Goal: Transaction & Acquisition: Obtain resource

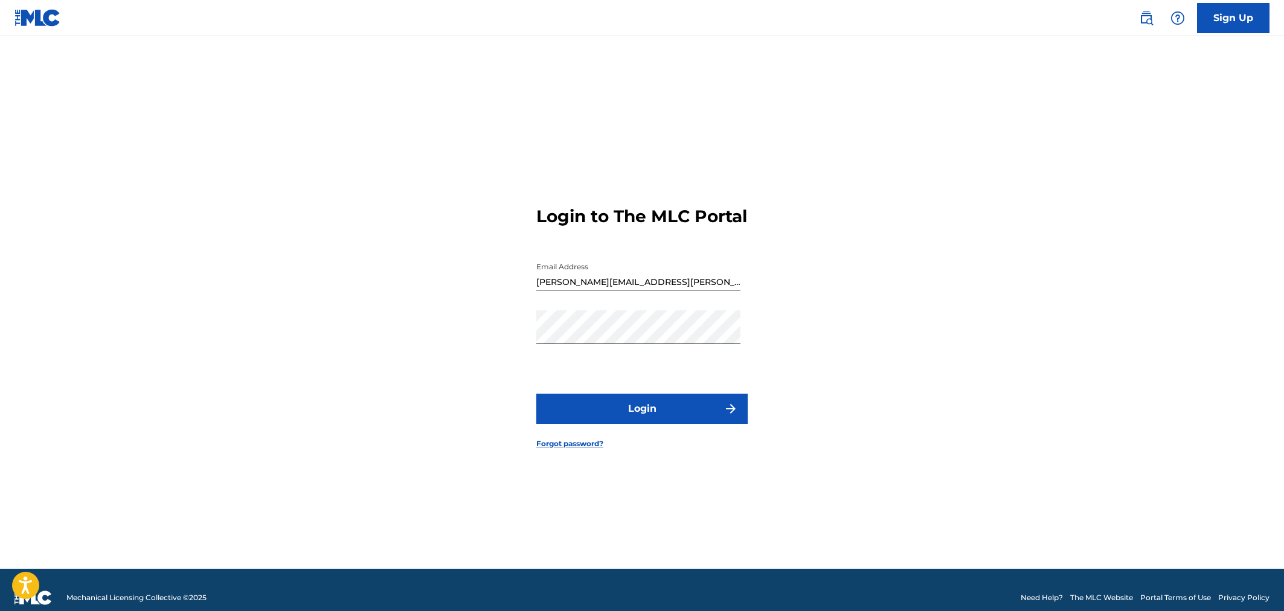
click at [632, 414] on button "Login" at bounding box center [641, 409] width 211 height 30
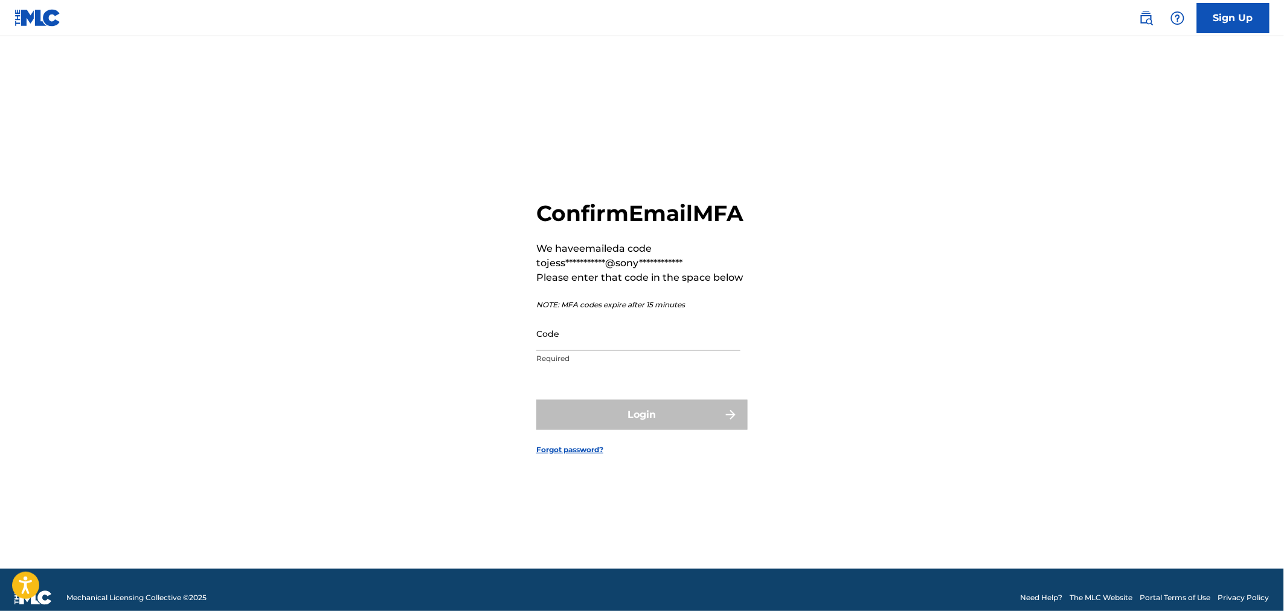
click at [583, 345] on input "Code" at bounding box center [638, 333] width 204 height 34
click at [587, 345] on input "Code" at bounding box center [638, 333] width 204 height 34
click at [587, 351] on input "Code" at bounding box center [638, 333] width 204 height 34
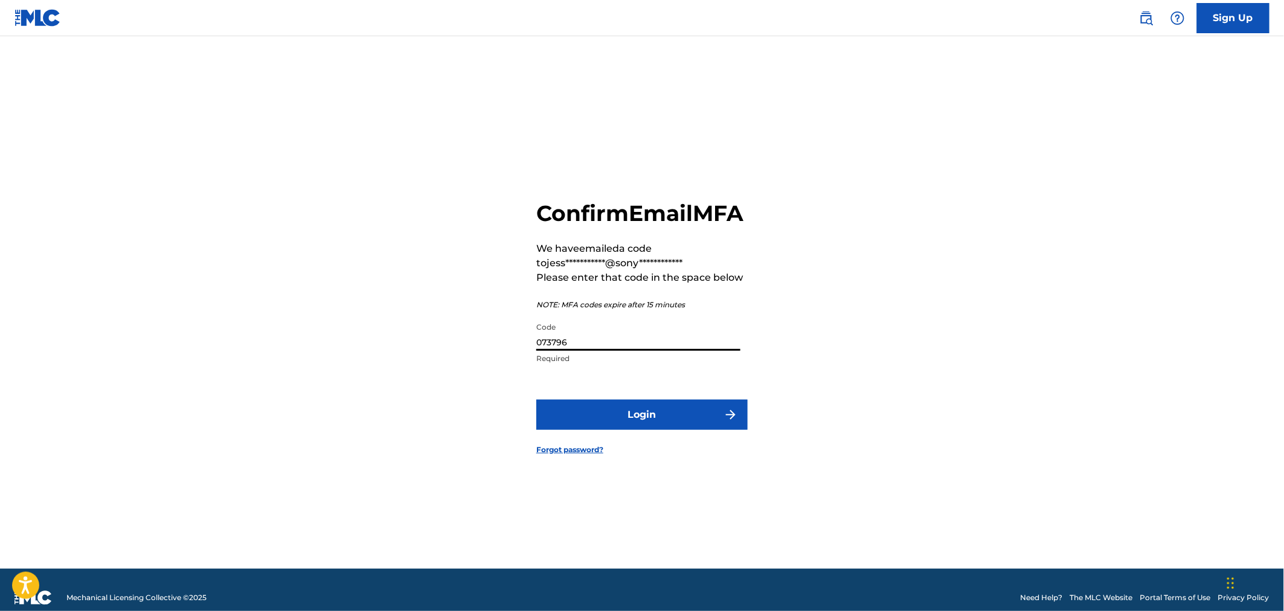
type input "073796"
click at [634, 421] on button "Login" at bounding box center [641, 415] width 211 height 30
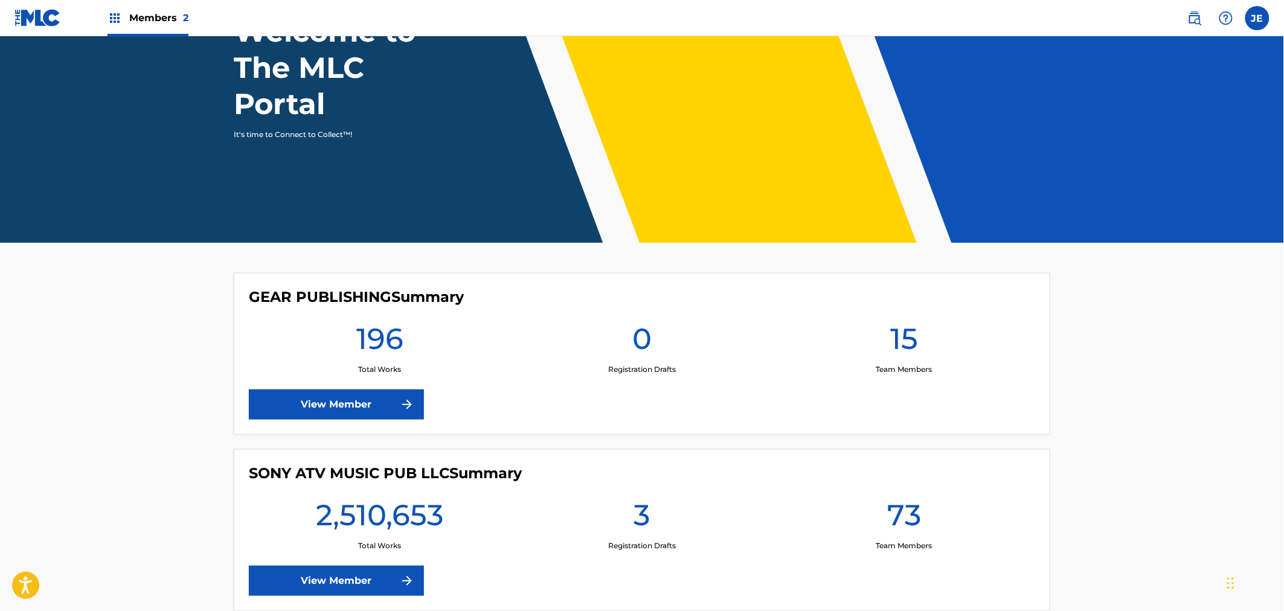
scroll to position [184, 0]
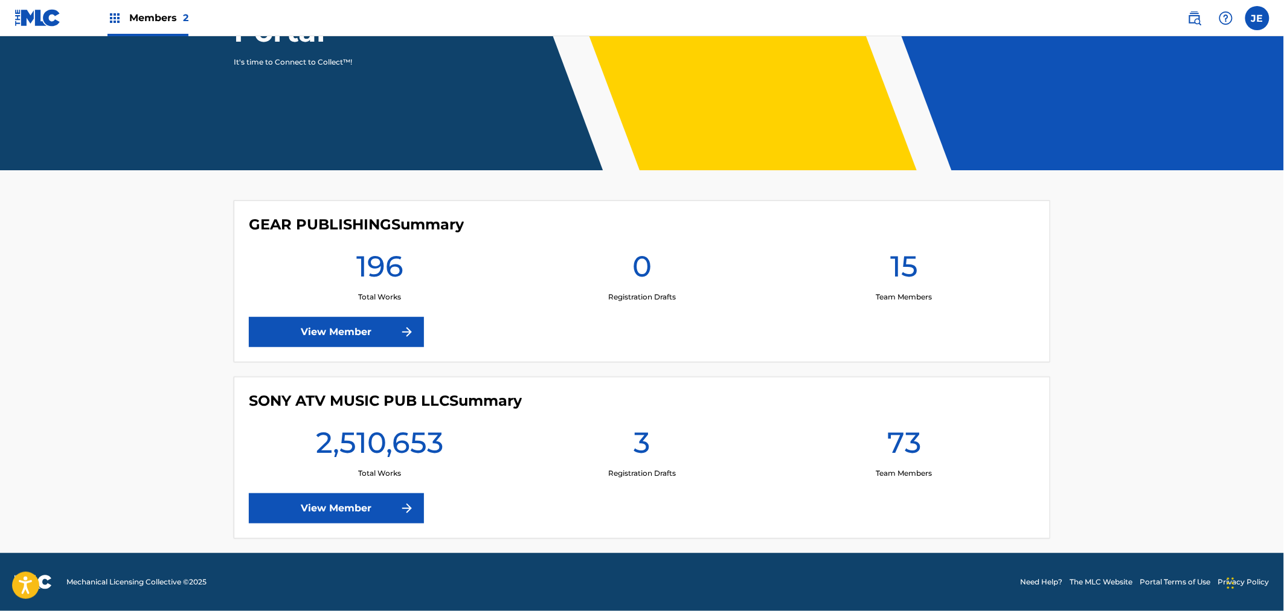
click at [342, 502] on link "View Member" at bounding box center [336, 508] width 175 height 30
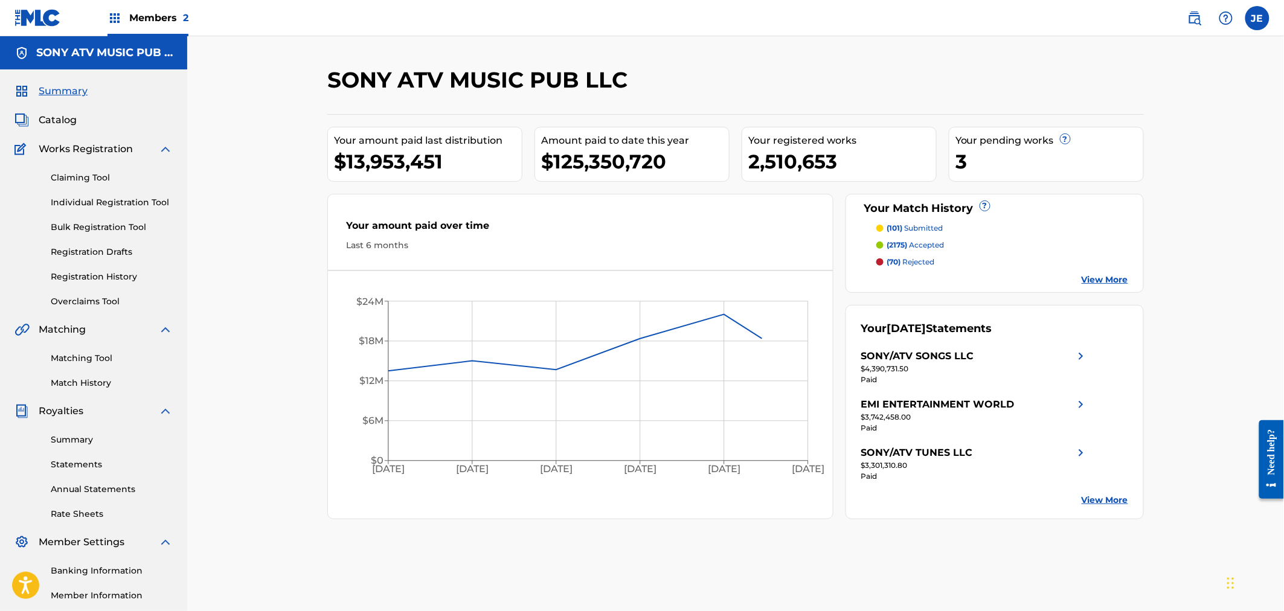
click at [92, 432] on div "Summary Statements Annual Statements Rate Sheets" at bounding box center [93, 469] width 158 height 102
click at [85, 438] on link "Summary" at bounding box center [112, 439] width 122 height 13
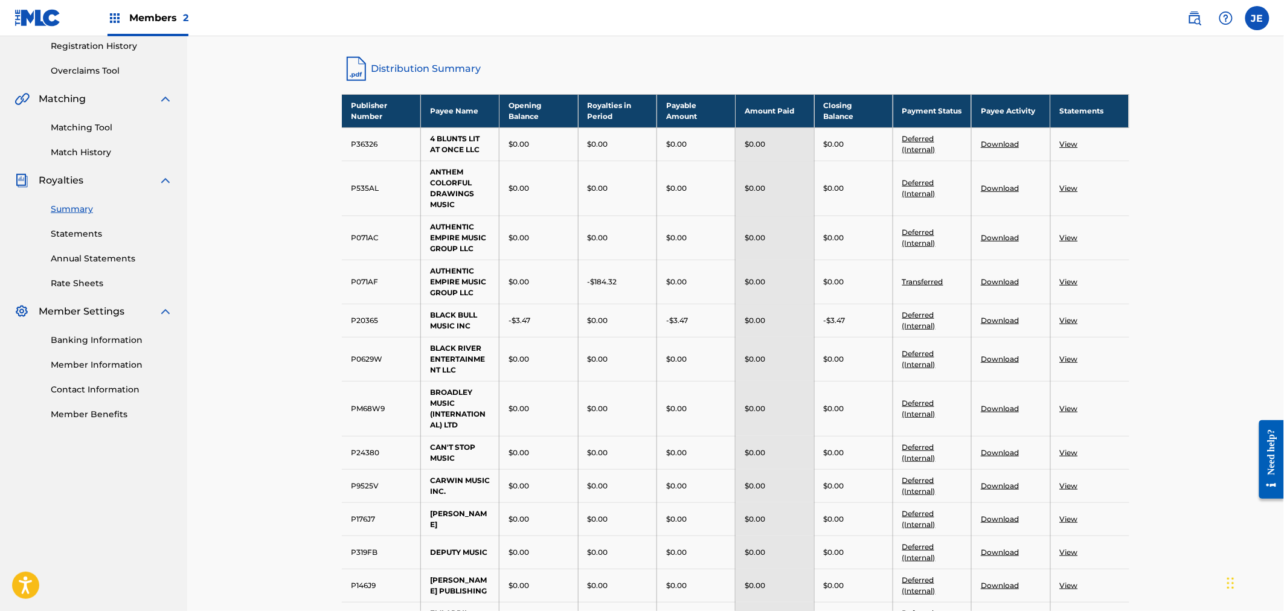
scroll to position [335, 0]
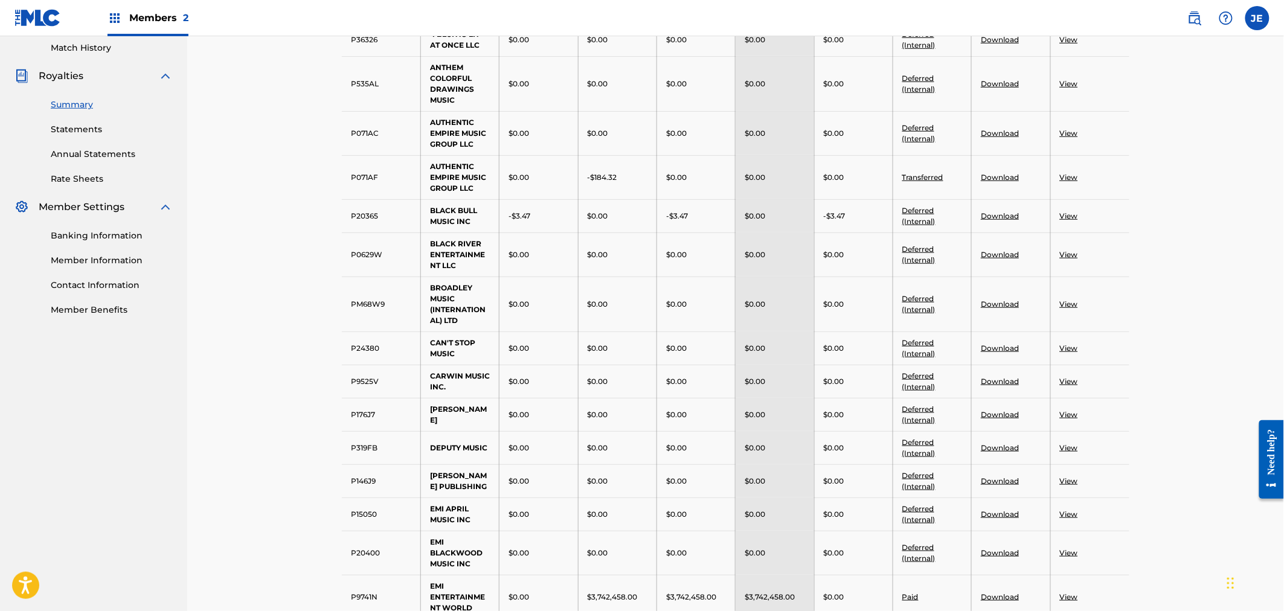
click at [406, 266] on td "P0629W" at bounding box center [381, 254] width 78 height 44
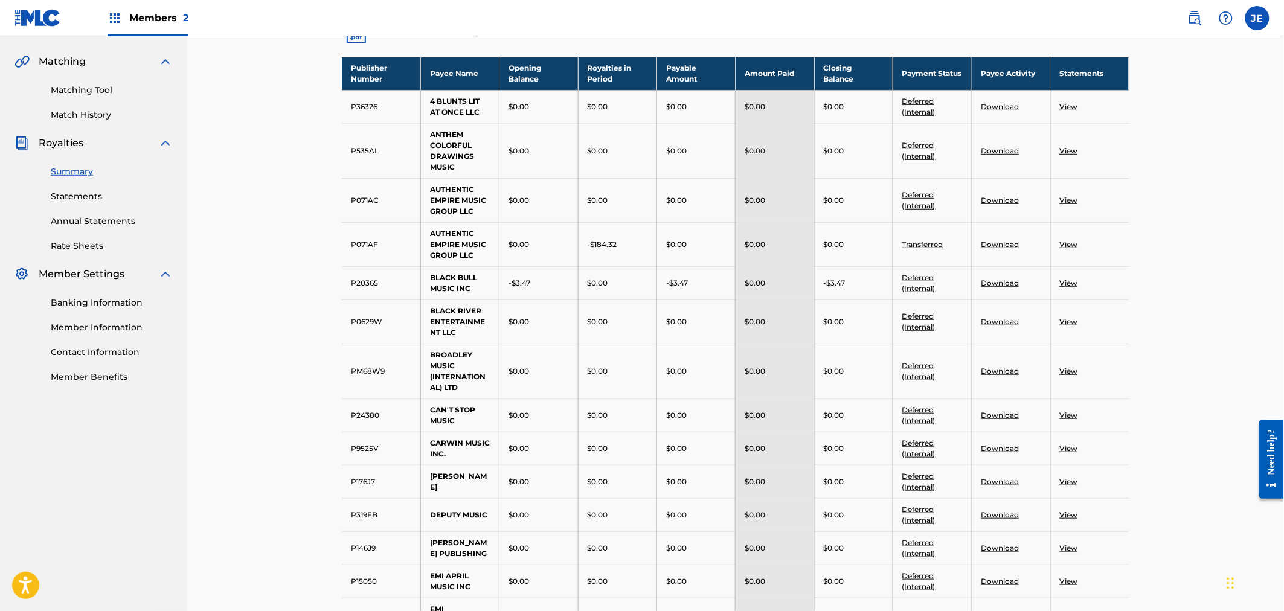
click at [409, 263] on td "P071AF" at bounding box center [381, 244] width 78 height 44
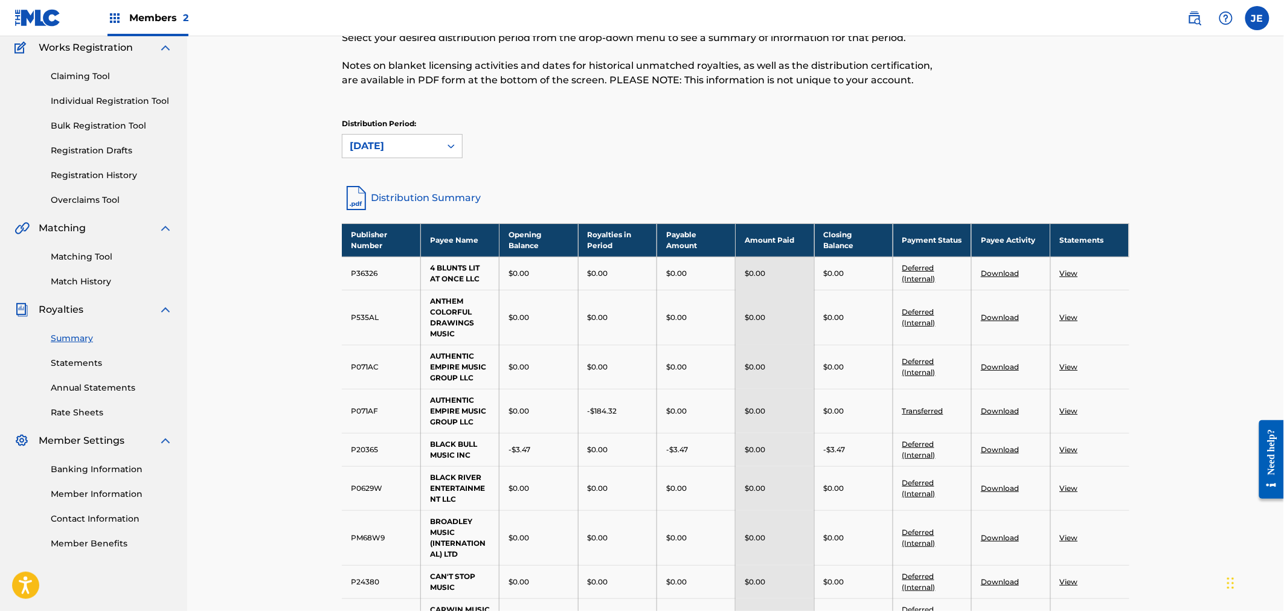
scroll to position [0, 0]
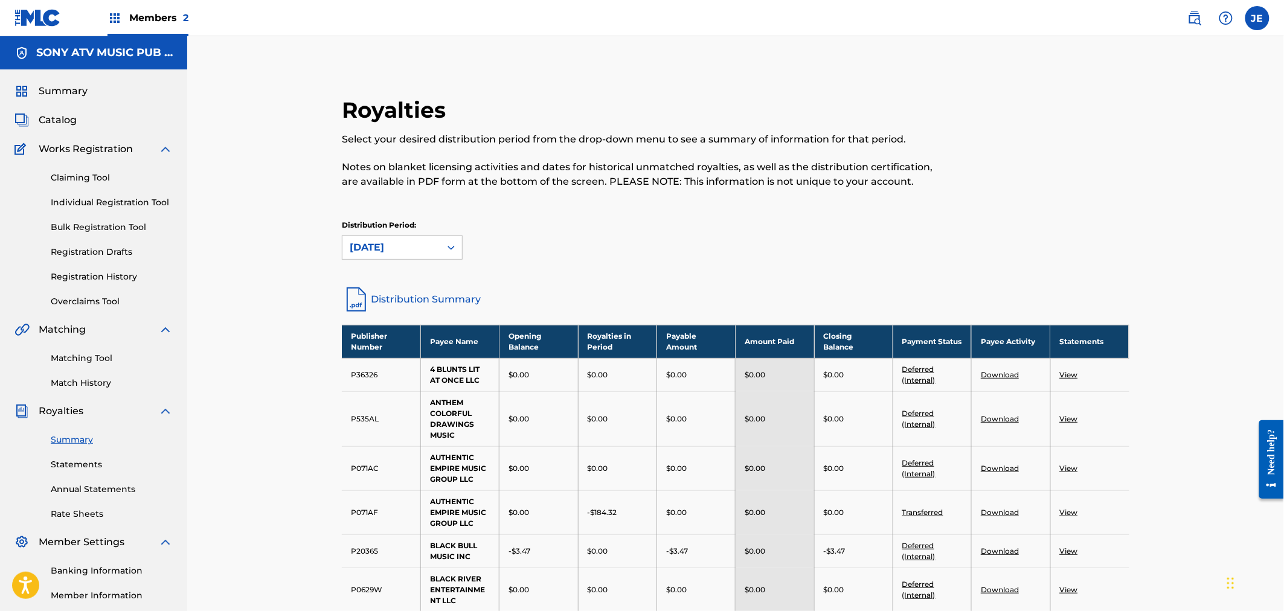
click at [69, 515] on link "Rate Sheets" at bounding box center [112, 514] width 122 height 13
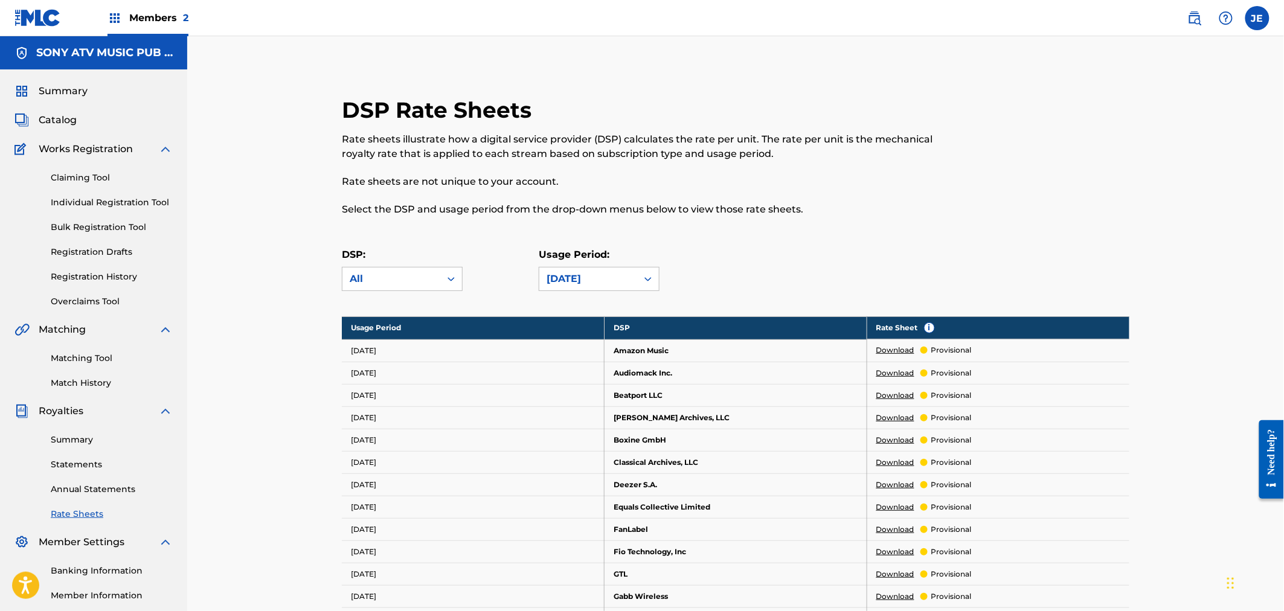
click at [310, 437] on div "DSP Rate Sheets Rate sheets illustrate how a digital service provider (DSP) cal…" at bounding box center [735, 612] width 1096 height 1153
click at [598, 292] on div "DSP: All Usage Period: [DATE]" at bounding box center [735, 275] width 787 height 54
click at [594, 278] on div "[DATE]" at bounding box center [587, 279] width 83 height 14
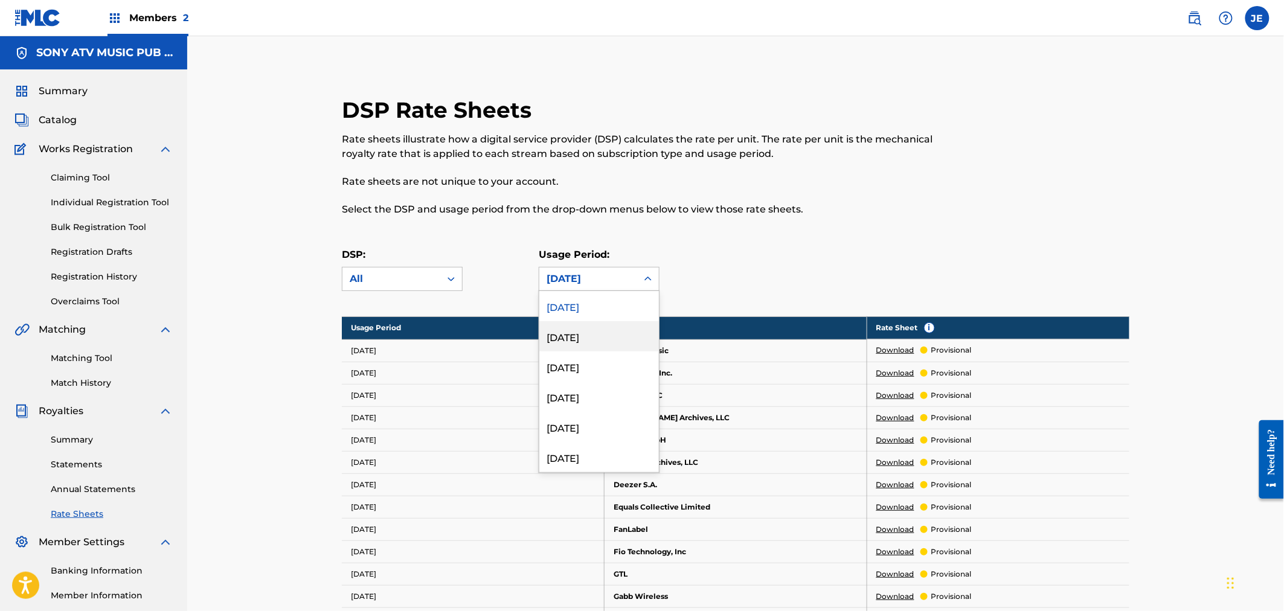
click at [593, 329] on div "[DATE]" at bounding box center [599, 336] width 120 height 30
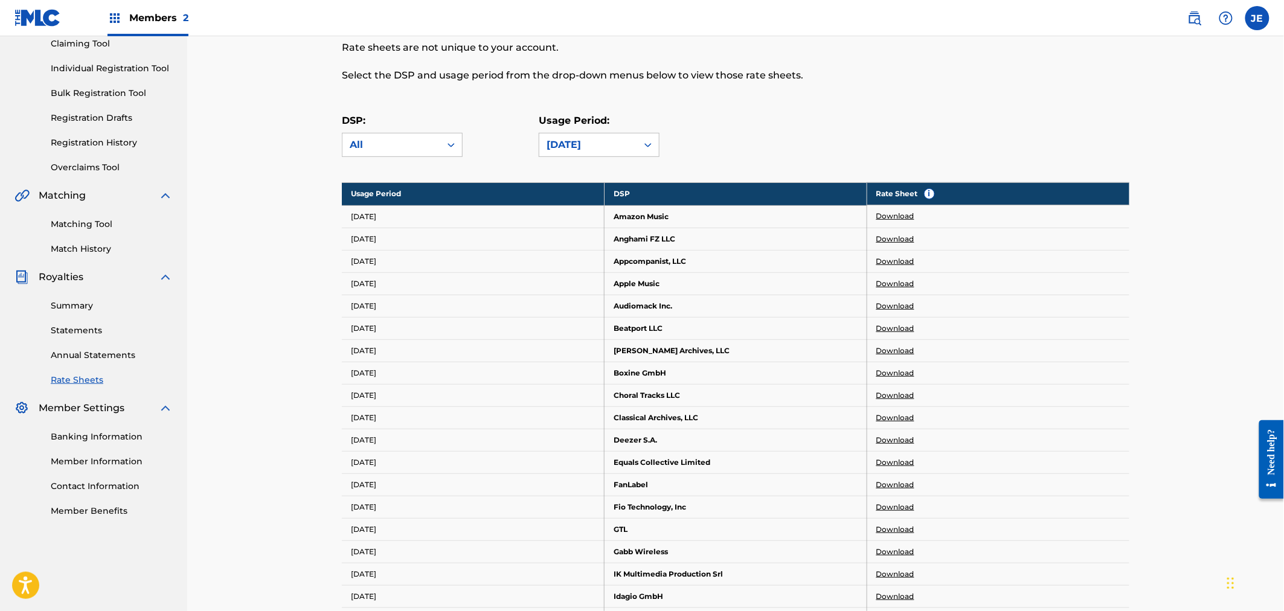
scroll to position [268, 0]
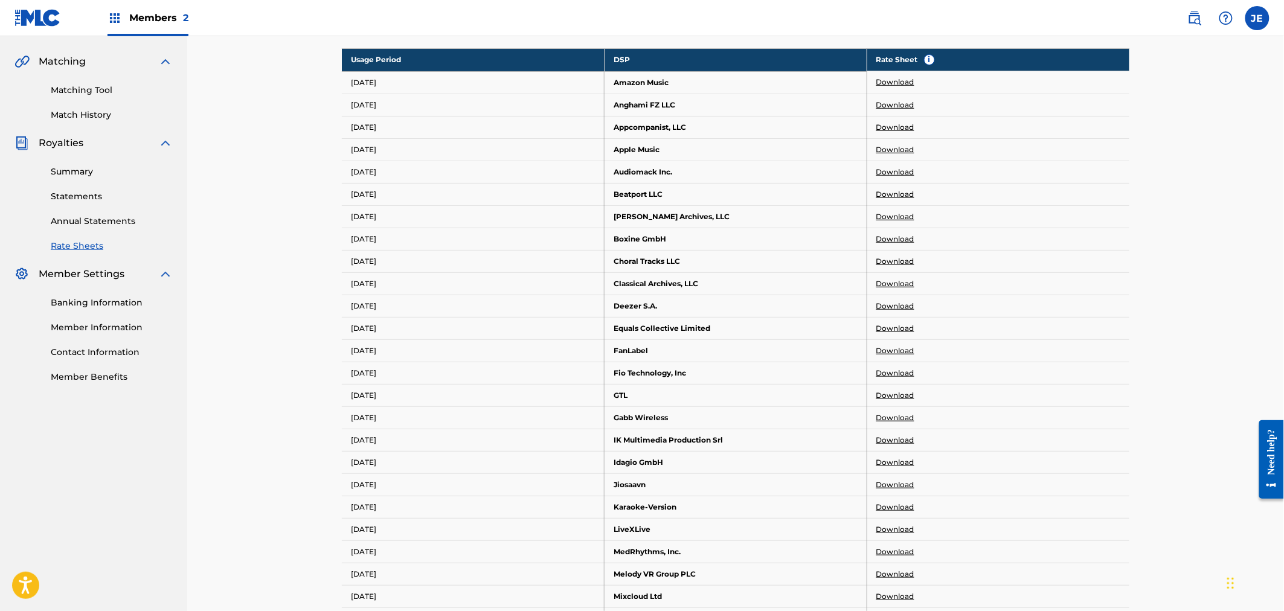
click at [901, 372] on link "Download" at bounding box center [895, 373] width 38 height 11
click at [263, 303] on div "DSP Rate Sheets Rate sheets illustrate how a digital service provider (DSP) cal…" at bounding box center [735, 534] width 1096 height 1533
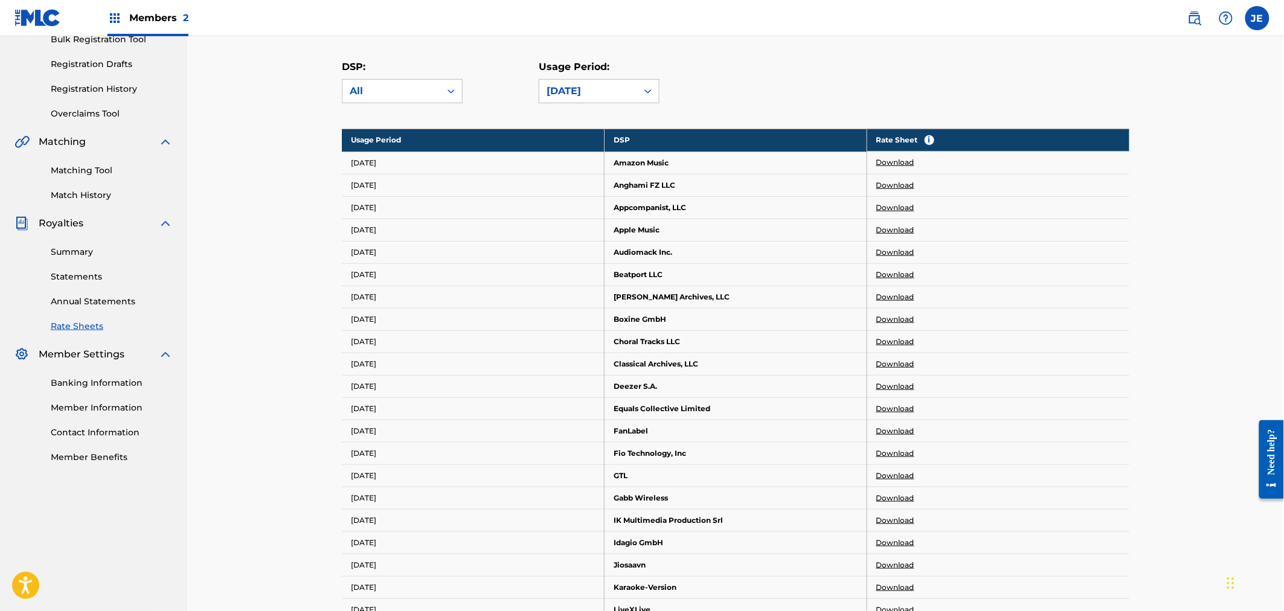
scroll to position [80, 0]
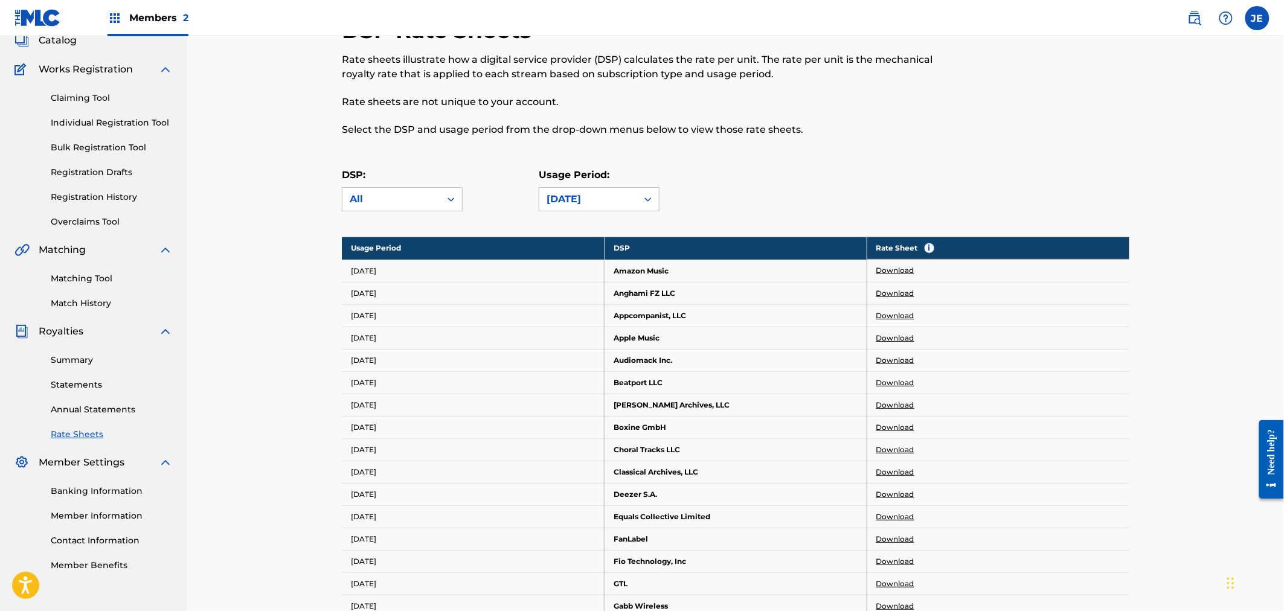
click at [576, 263] on td "[DATE]" at bounding box center [473, 271] width 263 height 22
click at [77, 365] on link "Summary" at bounding box center [112, 360] width 122 height 13
